Goal: Task Accomplishment & Management: Manage account settings

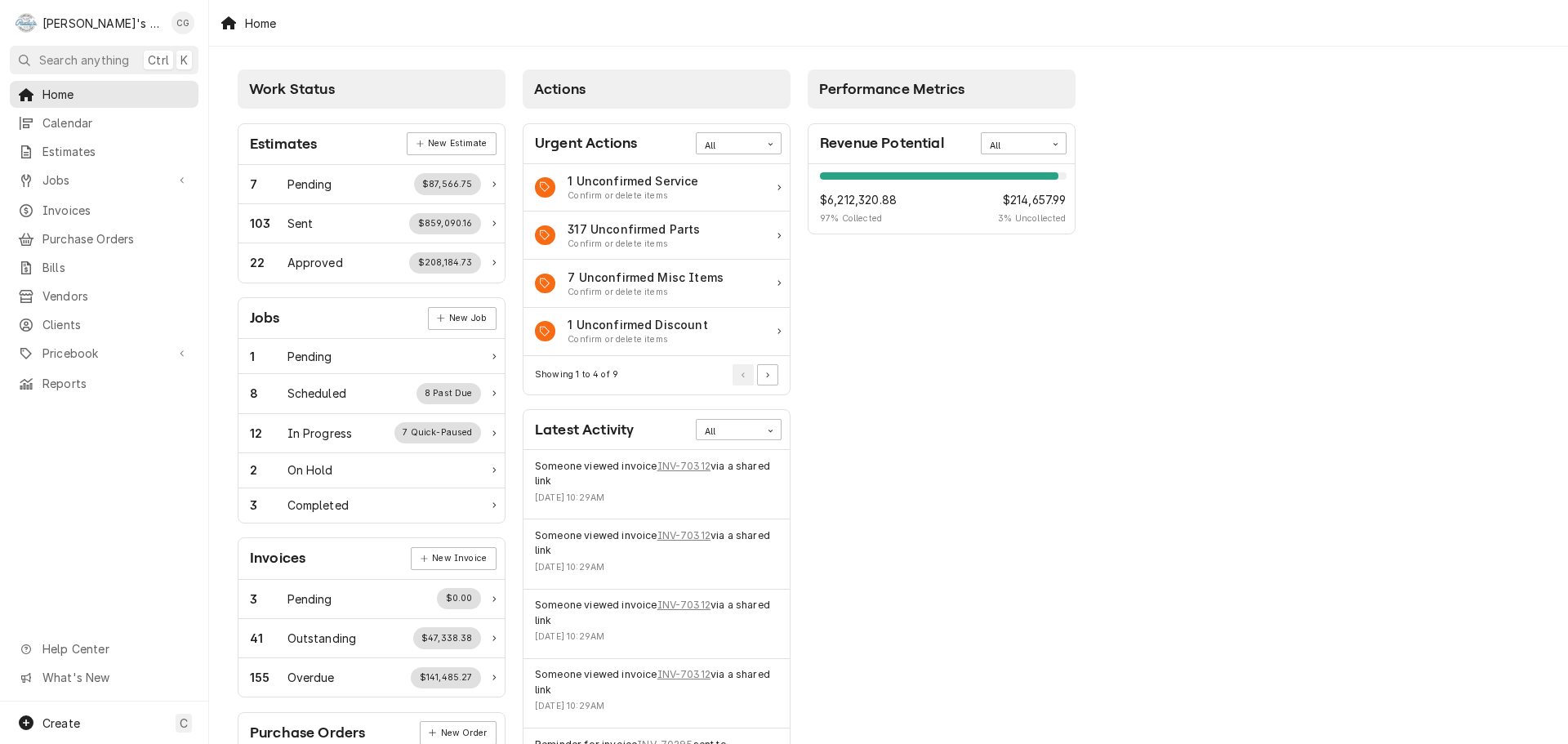
click at [112, 48] on button "Search anything Ctrl K" at bounding box center [104, 60] width 188 height 29
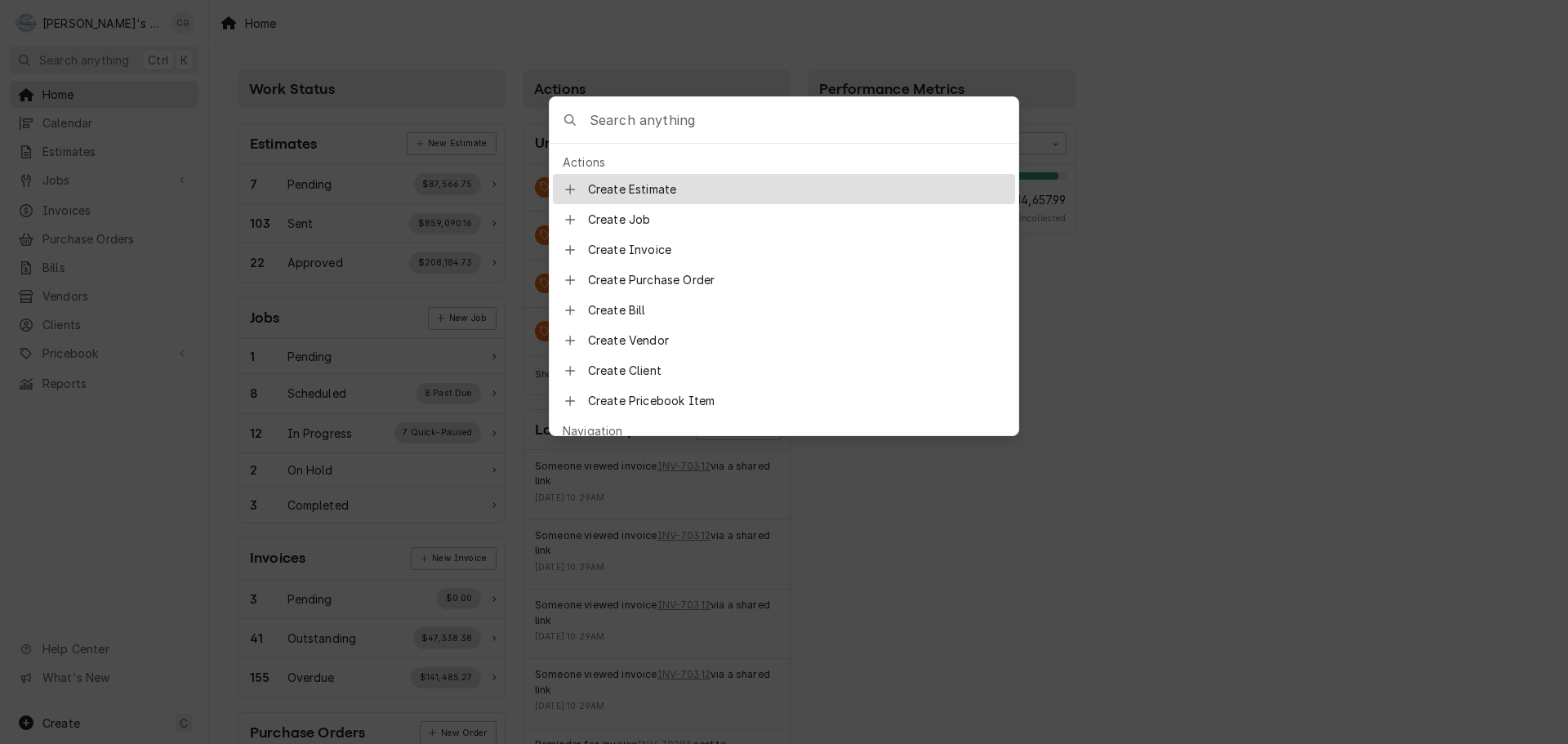
click at [620, 126] on input "Global Command Menu" at bounding box center [804, 119] width 429 height 46
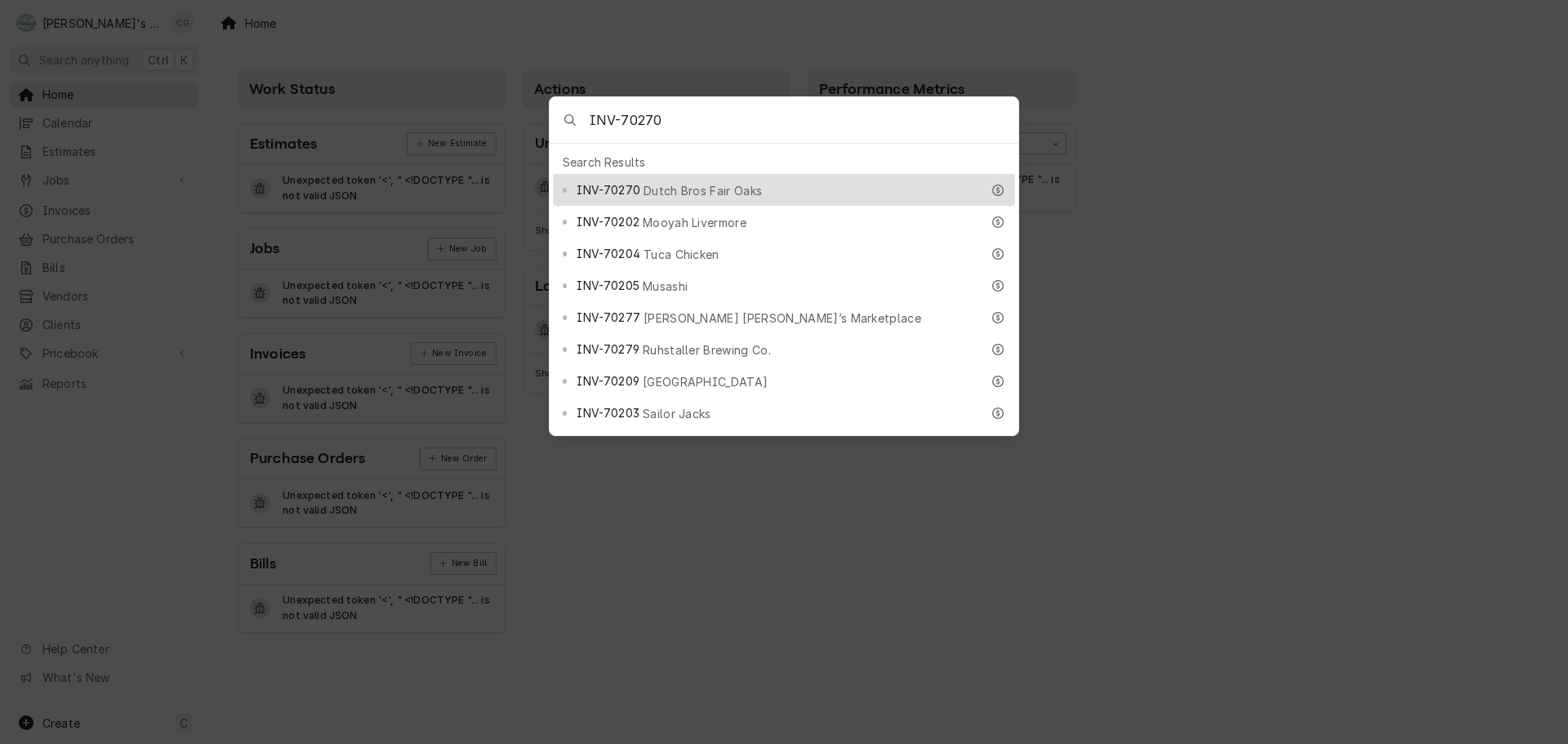
type input "INV-70270"
click at [780, 183] on div "INV-70270 Dutch Bros Fair Oaks" at bounding box center [778, 189] width 403 height 19
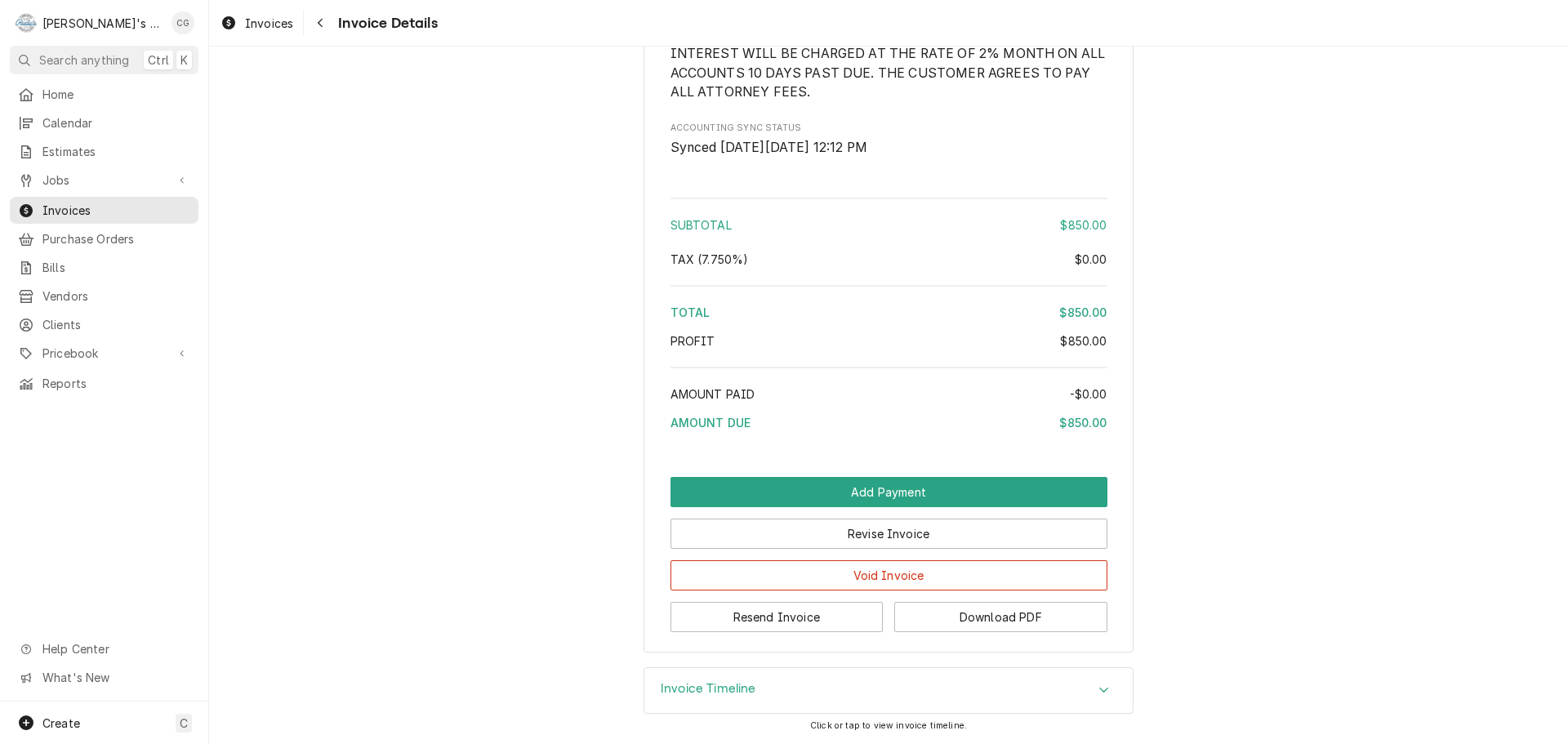
scroll to position [1889, 0]
click at [879, 537] on button "Revise Invoice" at bounding box center [888, 534] width 437 height 30
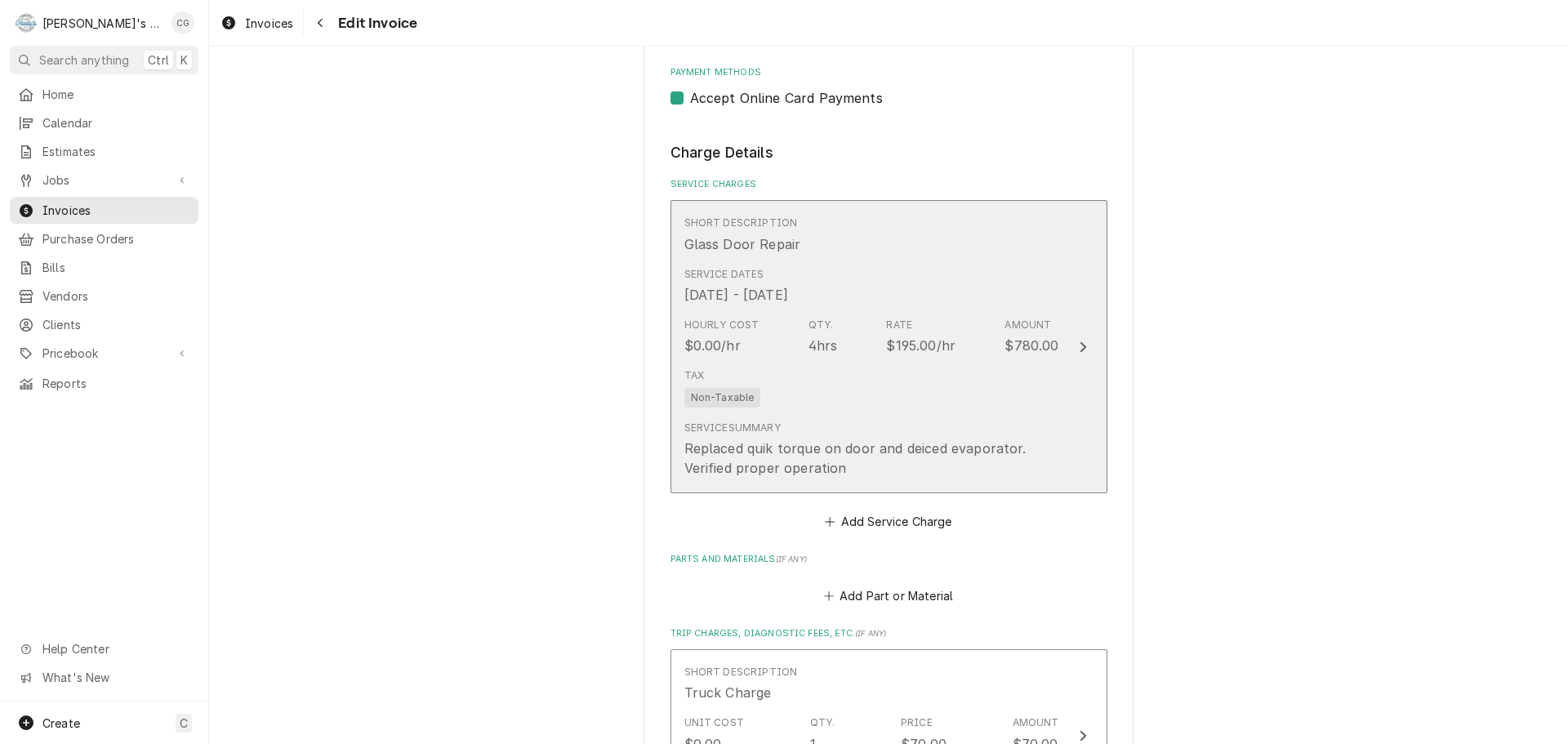
click at [911, 431] on div "Service Summary Replaced quik torque on door and deiced evaporator. Verified pr…" at bounding box center [858, 449] width 346 height 57
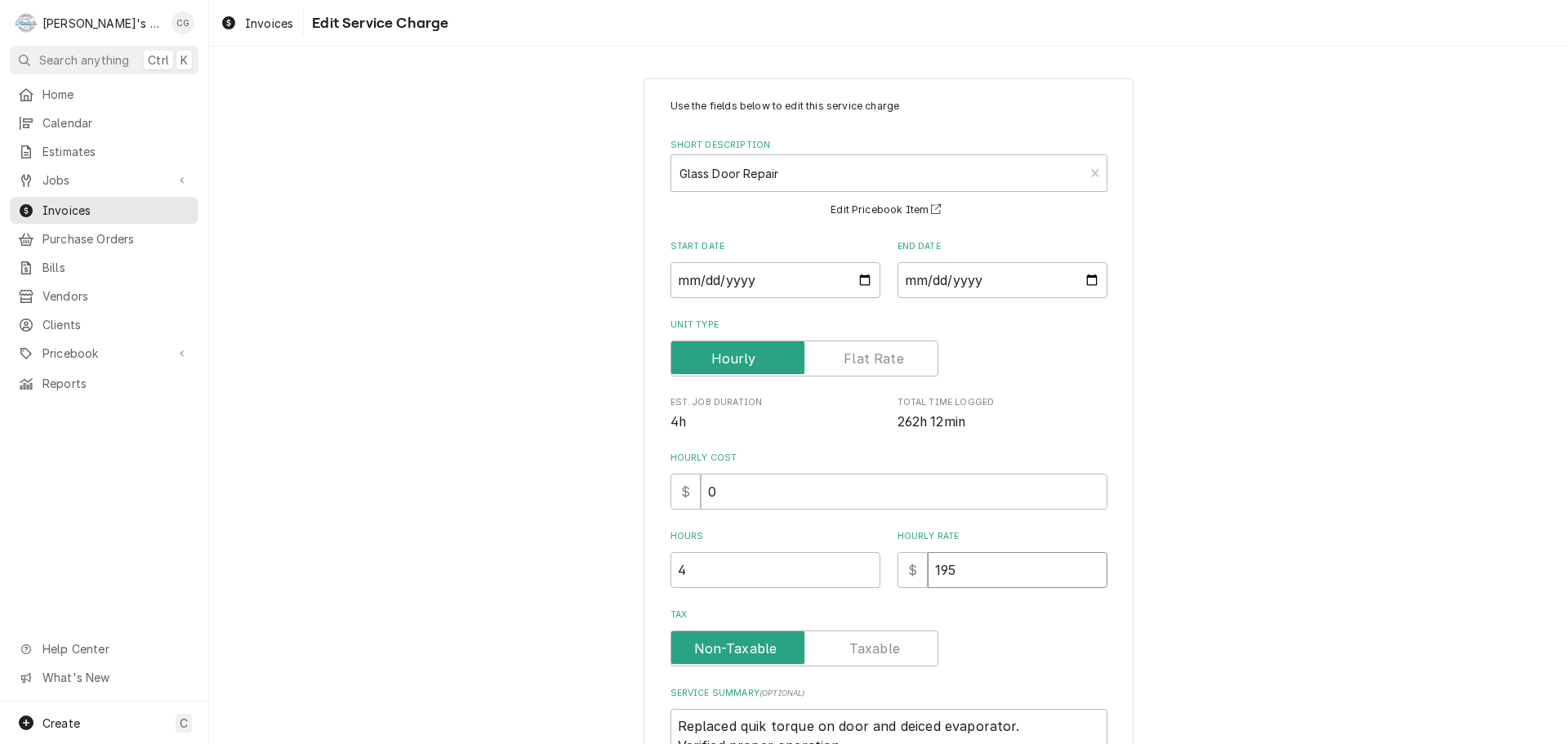
drag, startPoint x: 1014, startPoint y: 584, endPoint x: 914, endPoint y: 575, distance: 100.4
click at [914, 575] on div "$ 195" at bounding box center [1002, 570] width 210 height 36
type textarea "x"
type input "0"
click at [1316, 516] on div "Use the fields below to edit this service charge Short Description Glass Door R…" at bounding box center [888, 493] width 1359 height 860
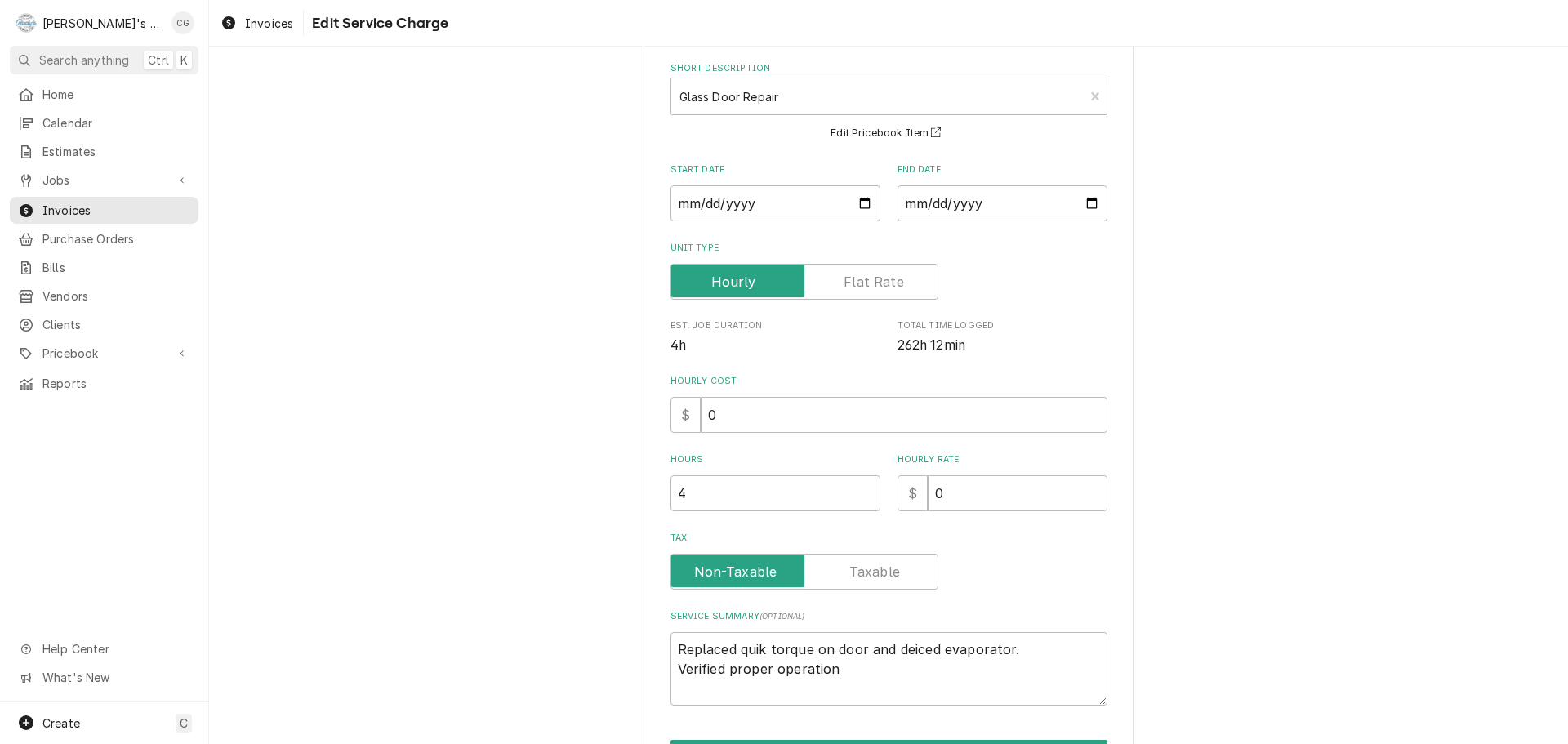
scroll to position [179, 0]
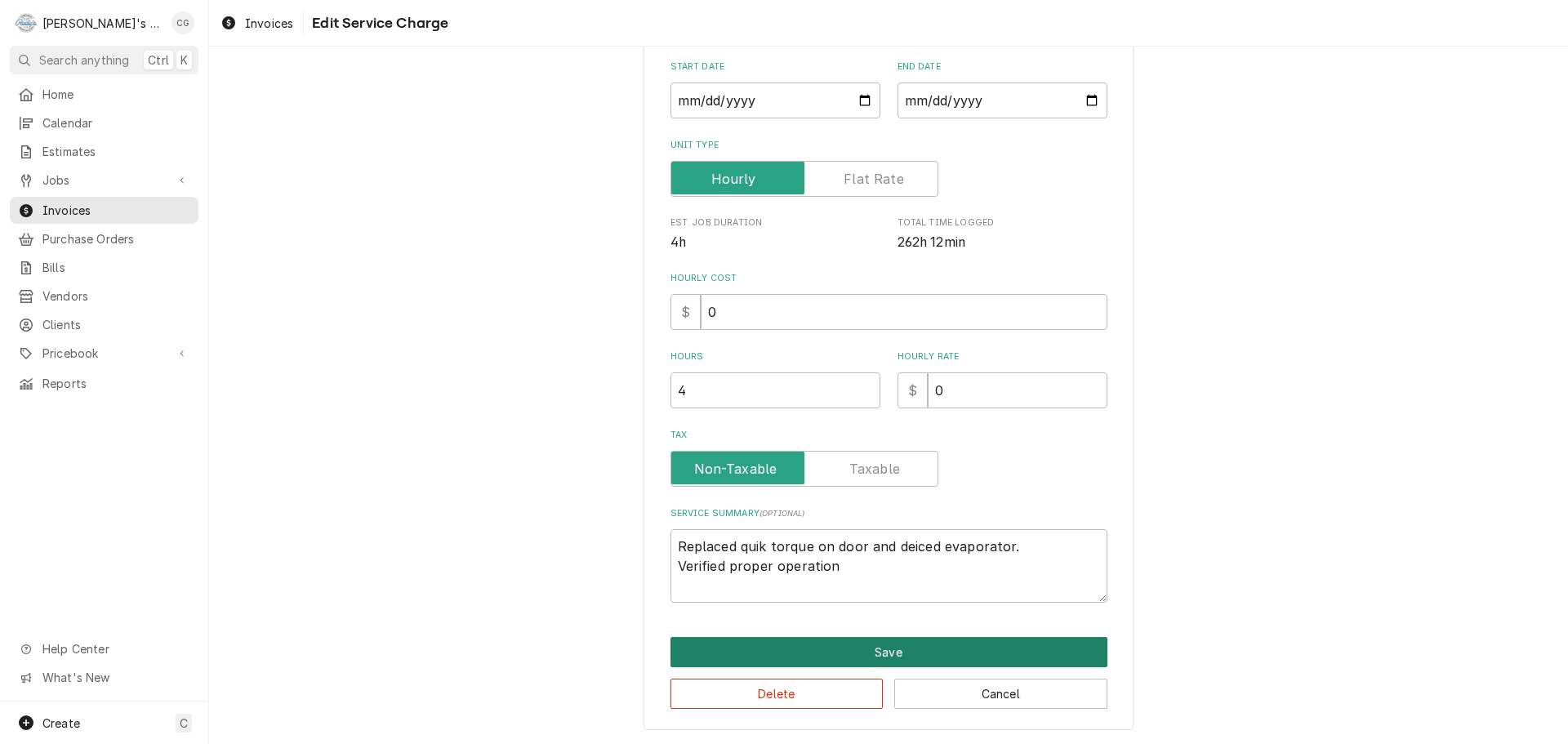
click at [900, 648] on button "Save" at bounding box center [888, 653] width 437 height 30
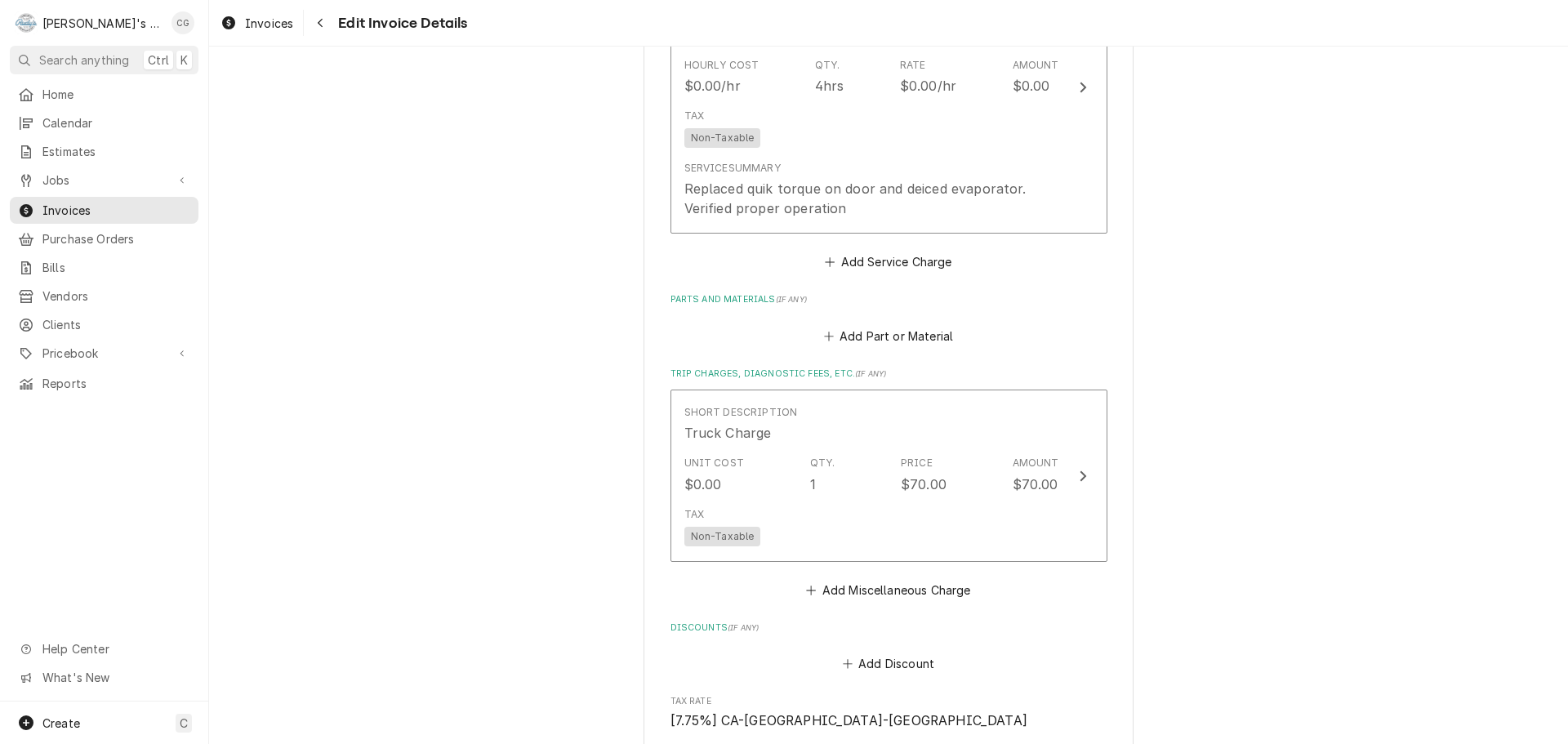
scroll to position [1124, 0]
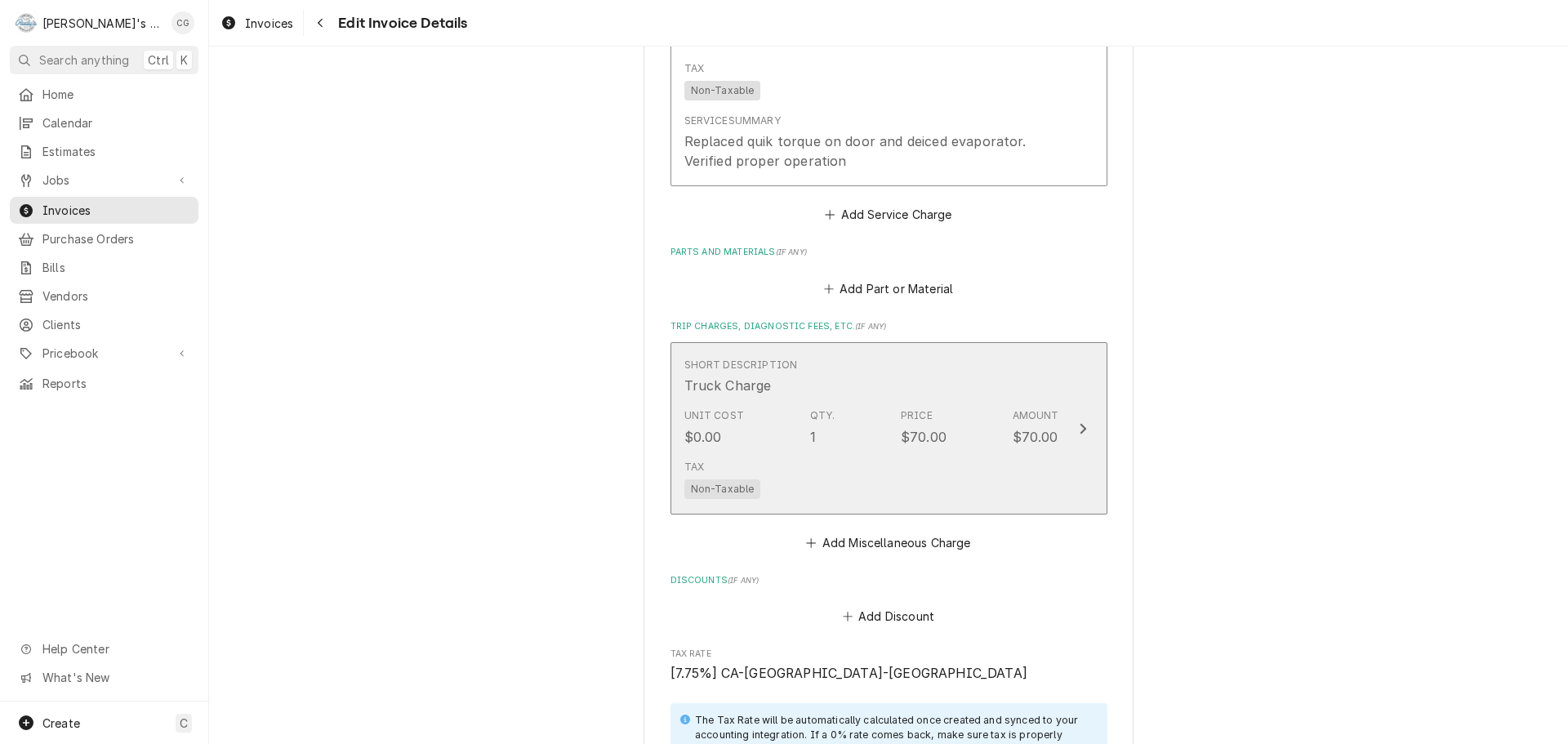
click at [927, 477] on div "Tax Non-Taxable" at bounding box center [872, 480] width 375 height 52
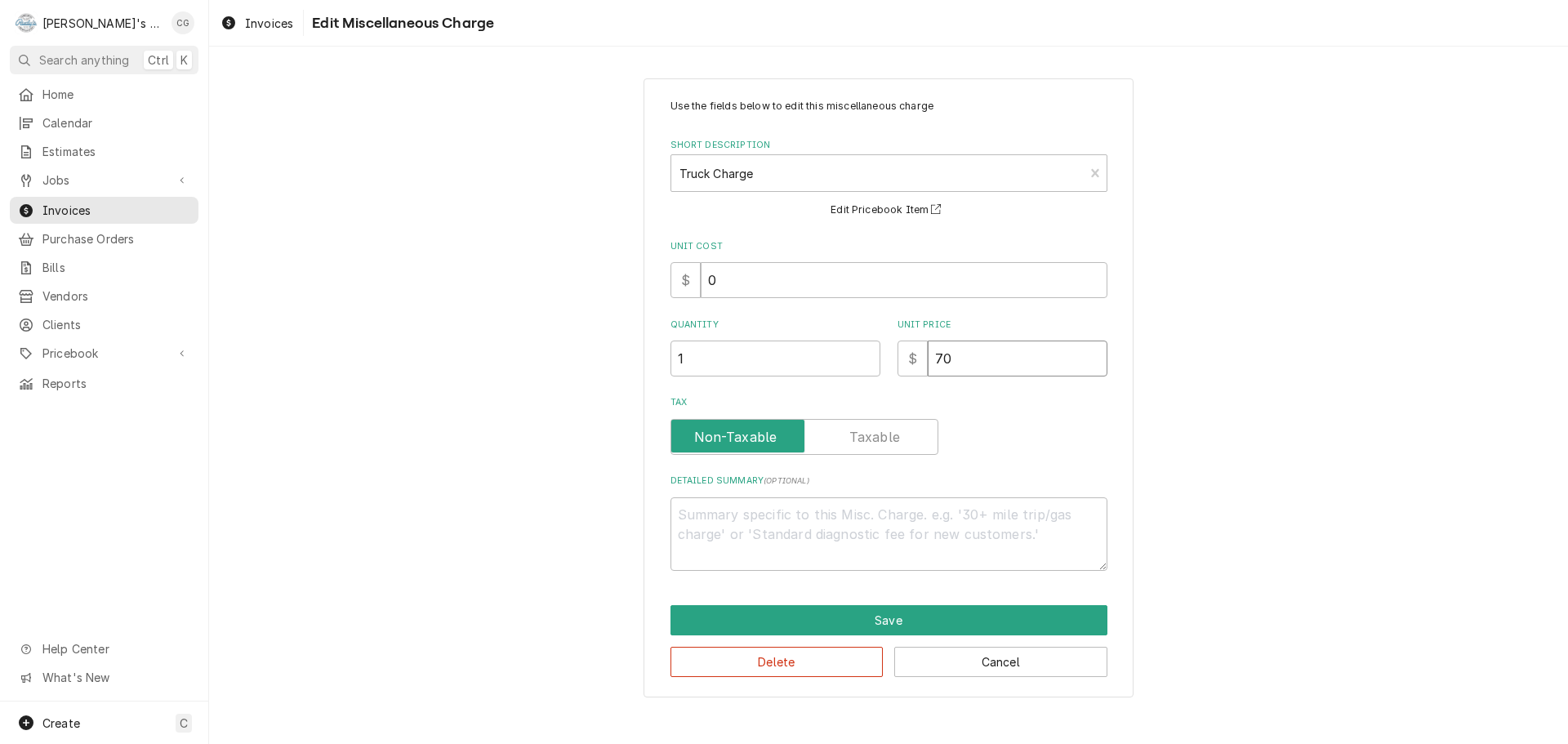
drag, startPoint x: 983, startPoint y: 363, endPoint x: 945, endPoint y: 358, distance: 38.3
click at [945, 358] on input "70" at bounding box center [1018, 359] width 179 height 36
click at [937, 357] on input "70" at bounding box center [1018, 359] width 179 height 36
drag, startPoint x: 967, startPoint y: 354, endPoint x: 932, endPoint y: 359, distance: 35.4
click at [932, 359] on input "70" at bounding box center [1018, 359] width 179 height 36
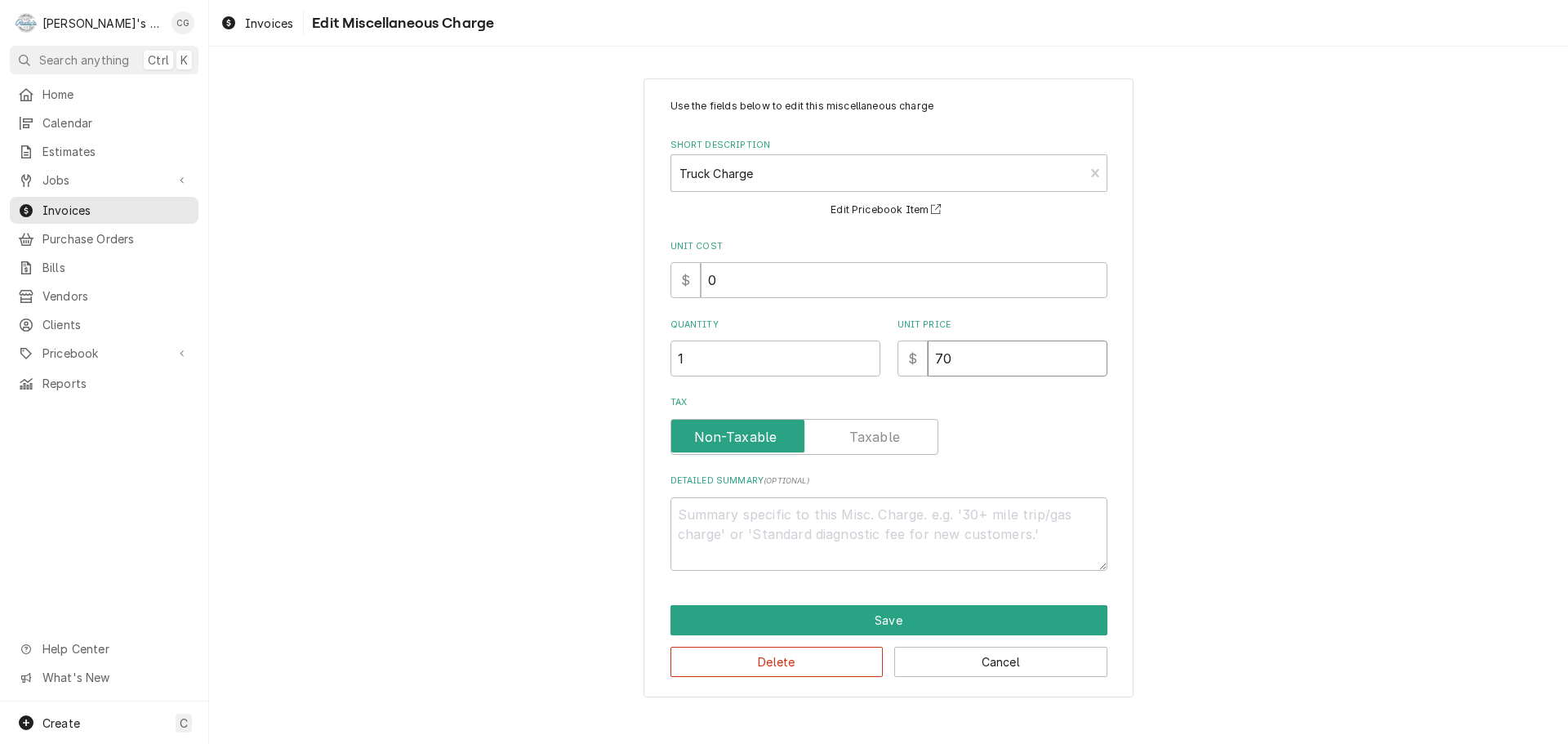
type textarea "x"
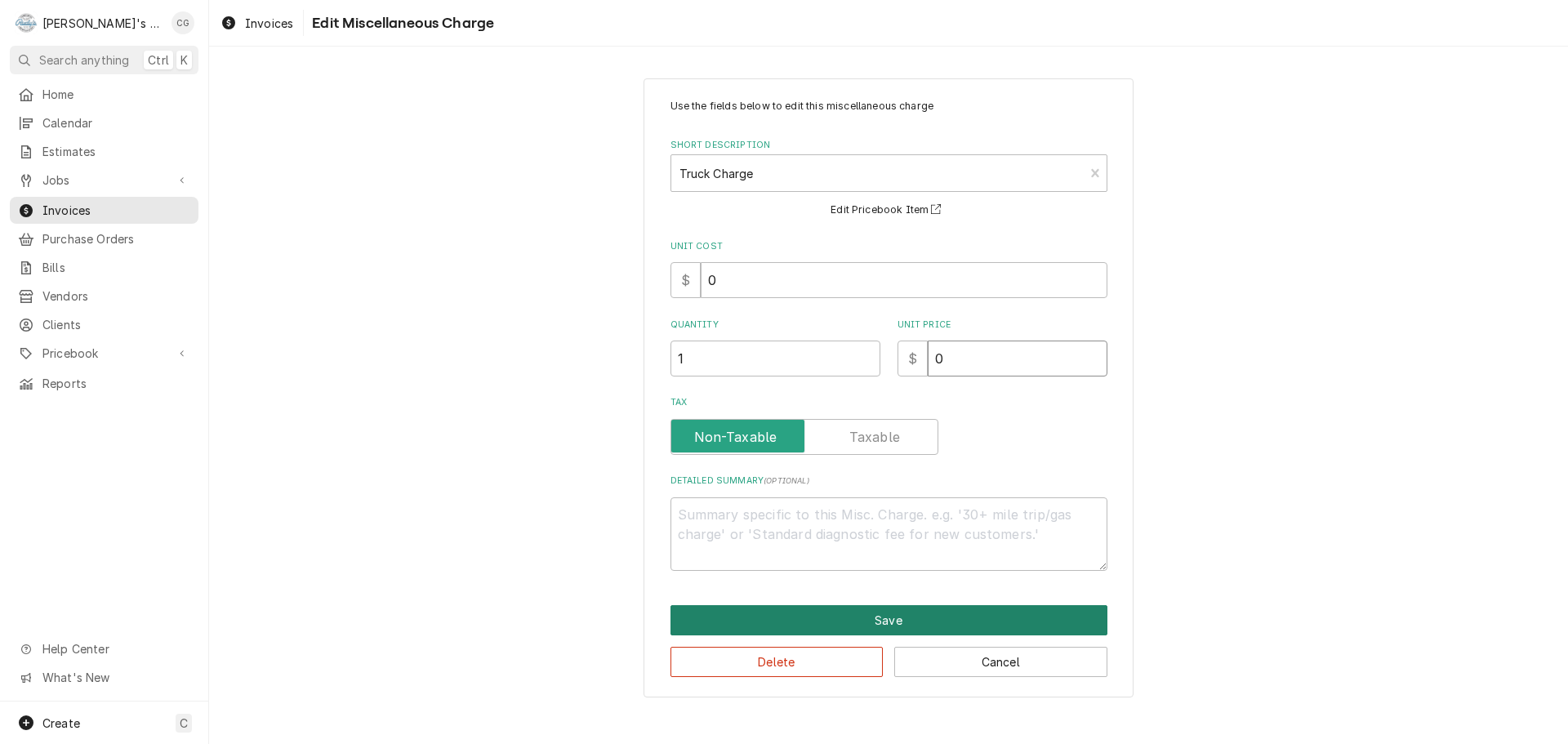
type input "0"
click at [878, 619] on button "Save" at bounding box center [888, 620] width 437 height 30
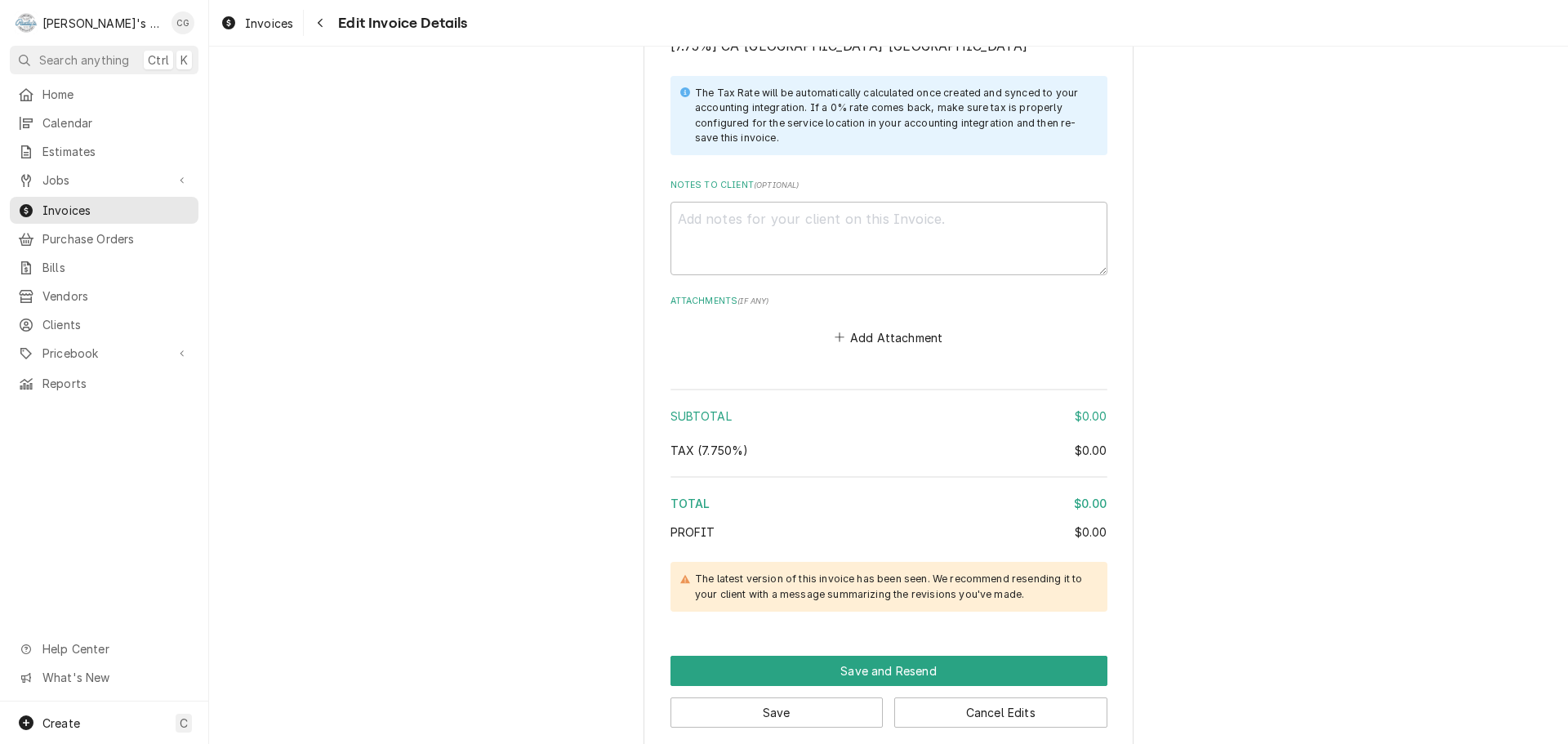
scroll to position [1847, 0]
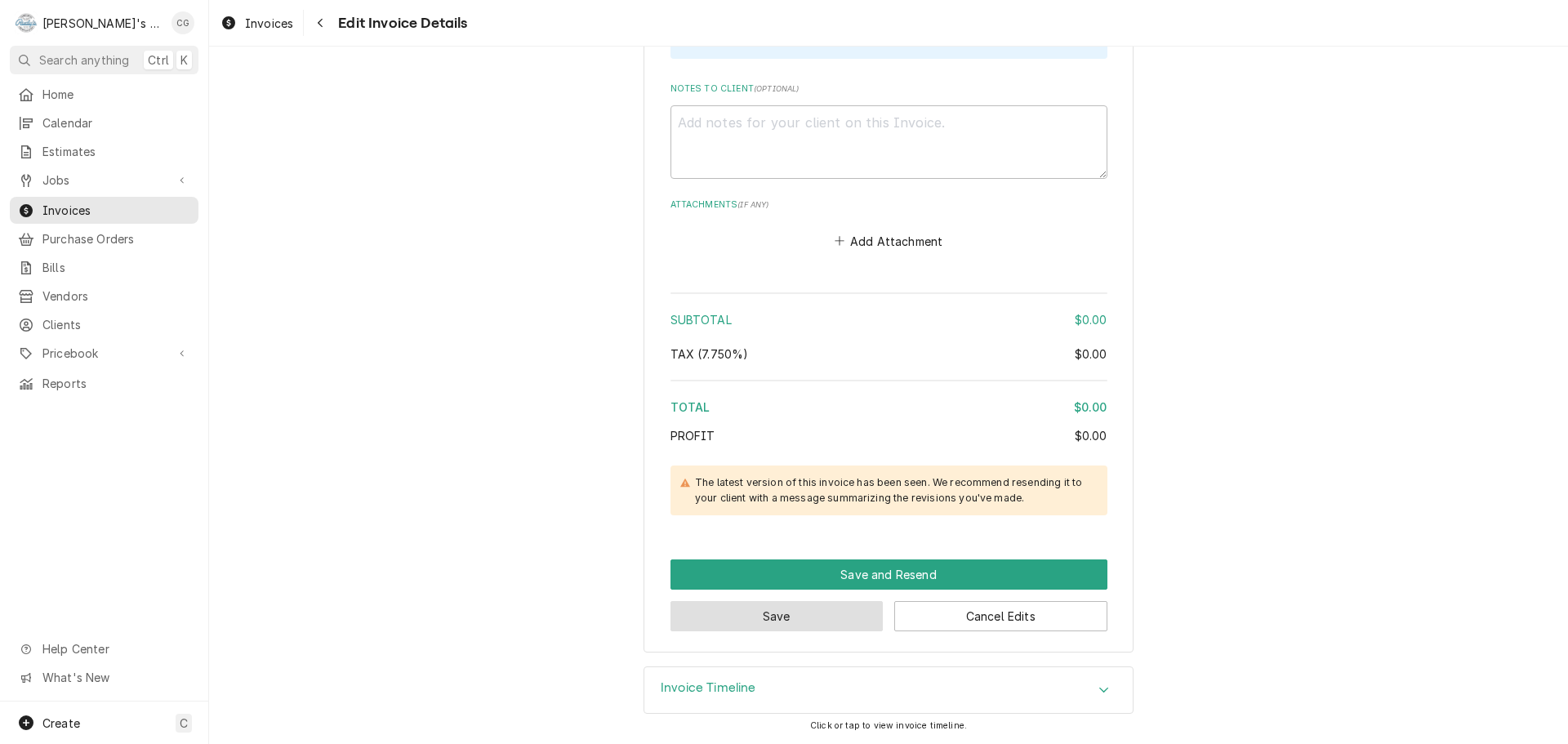
click at [804, 614] on button "Save" at bounding box center [777, 617] width 213 height 30
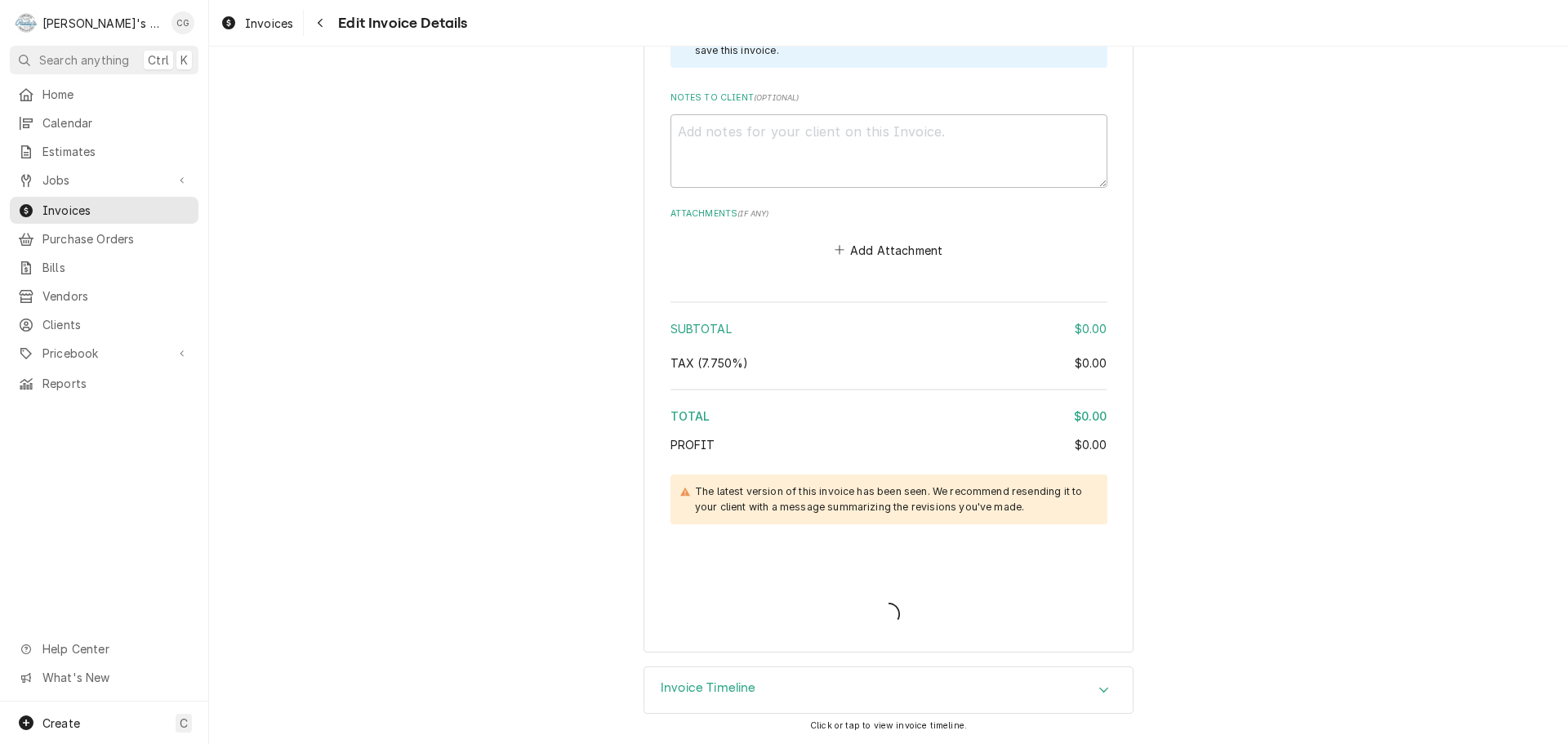
scroll to position [1838, 0]
type textarea "x"
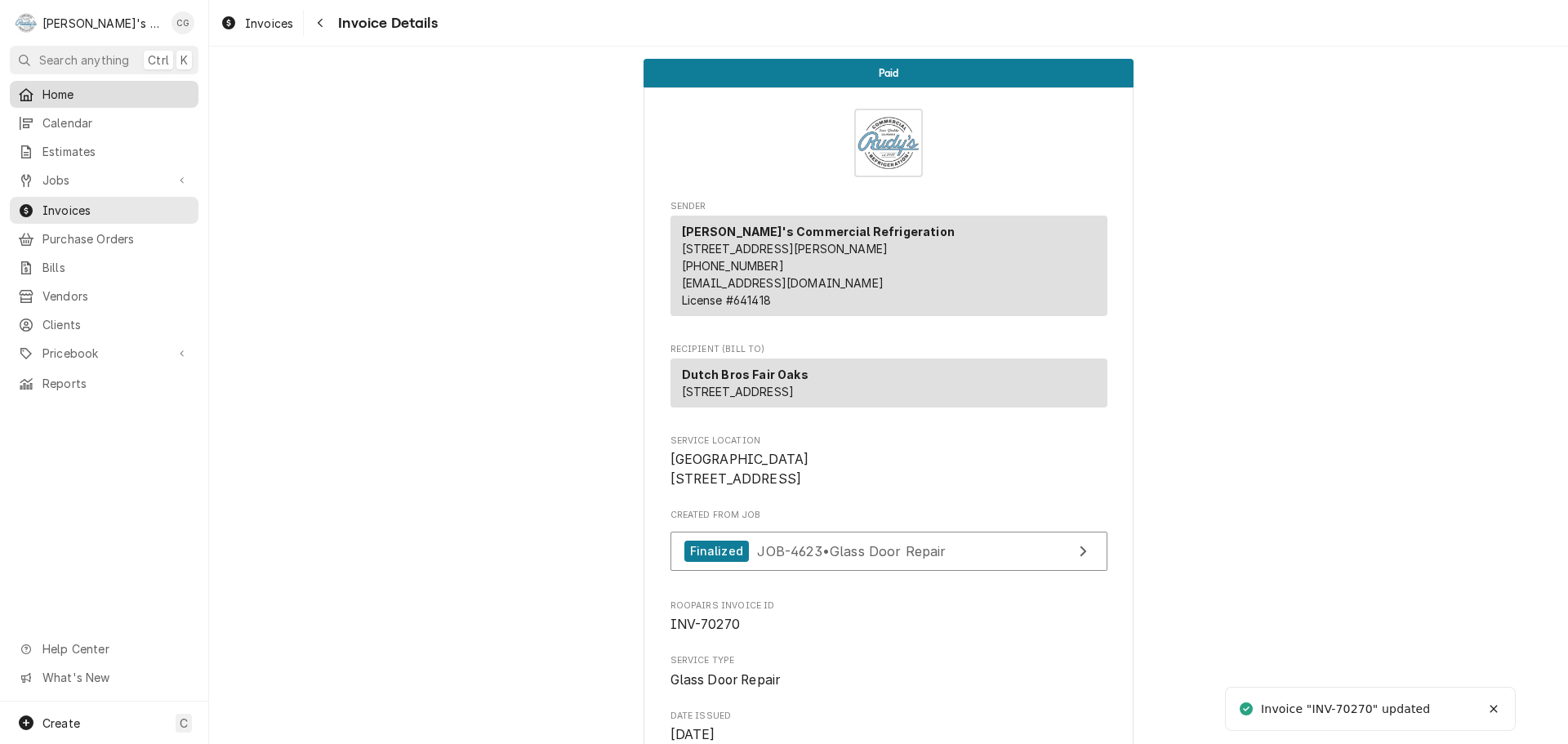
click at [116, 87] on span "Home" at bounding box center [116, 94] width 148 height 17
